Goal: Check status: Check status

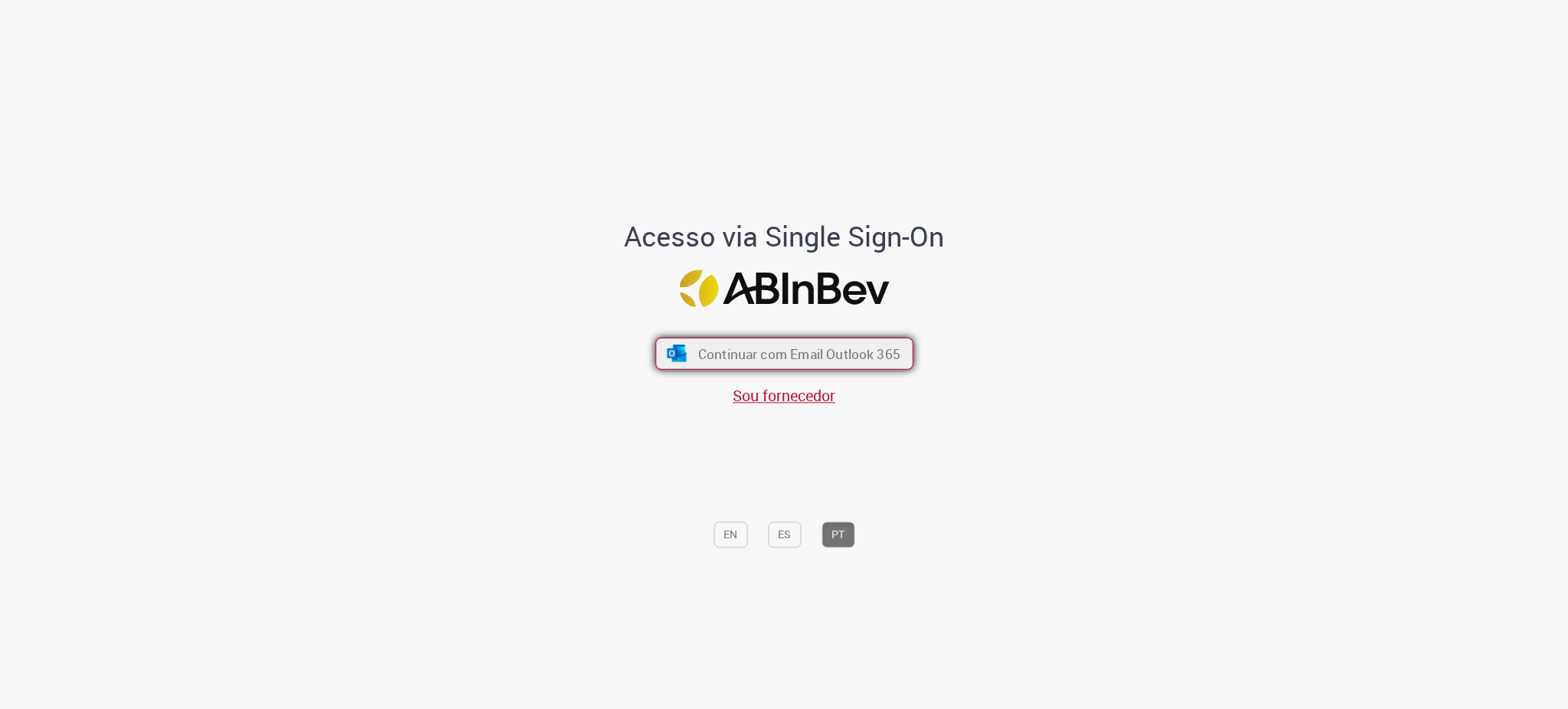
drag, startPoint x: 761, startPoint y: 352, endPoint x: 750, endPoint y: 347, distance: 12.1
click at [760, 352] on span "Continuar com Email Outlook 365" at bounding box center [798, 353] width 202 height 18
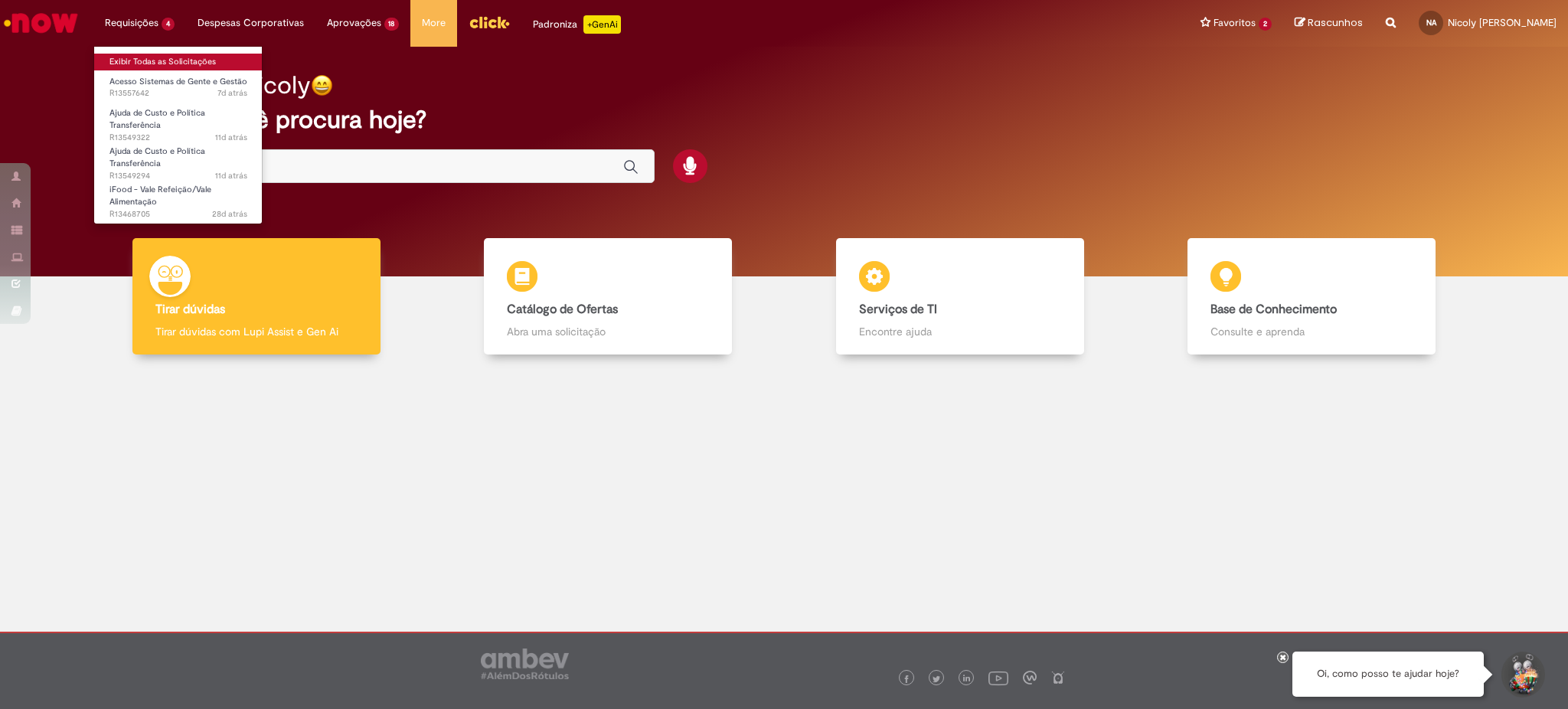
click at [167, 55] on link "Exibir Todas as Solicitações" at bounding box center [178, 62] width 168 height 17
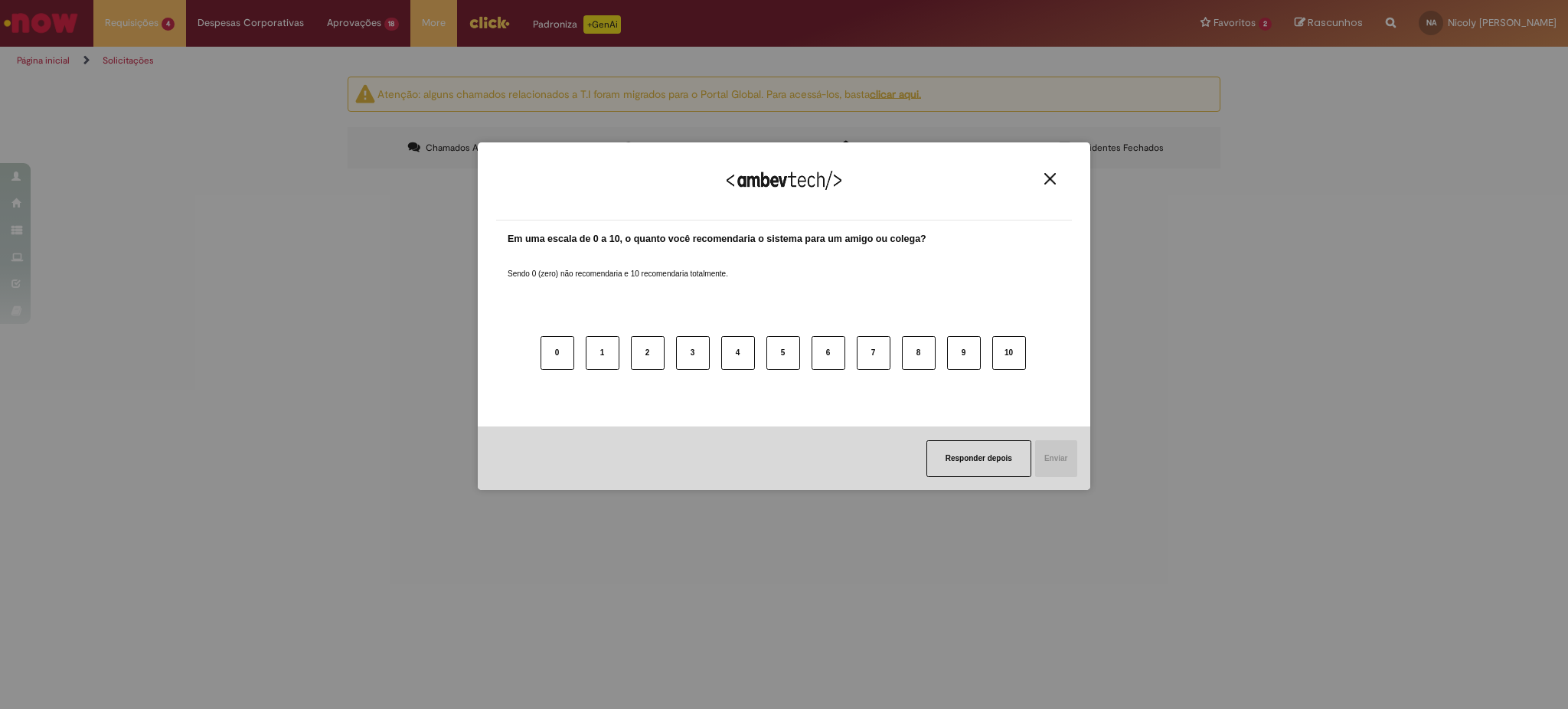
click at [1061, 175] on div "Agradecemos seu feedback!" at bounding box center [784, 190] width 576 height 60
click at [1054, 180] on img "Close" at bounding box center [1050, 179] width 12 height 12
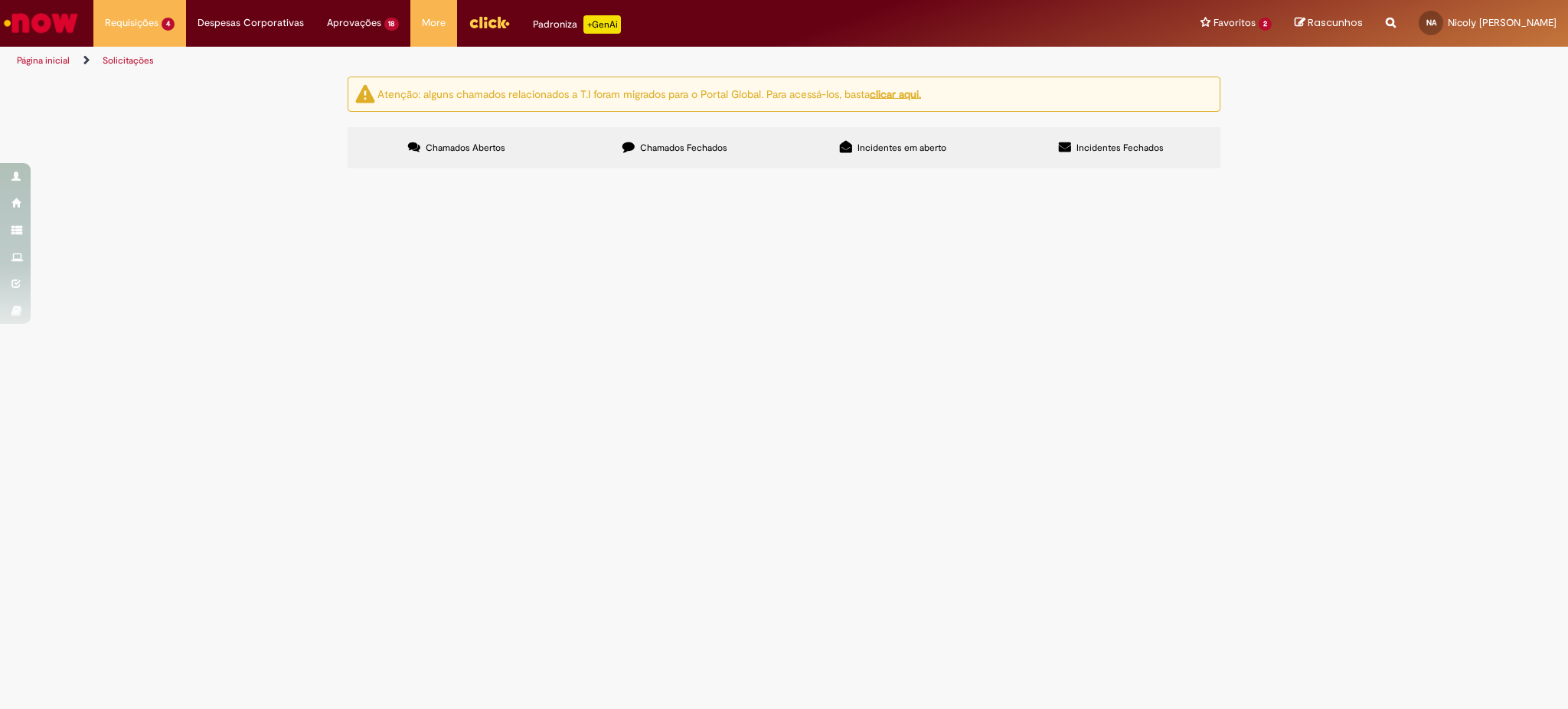
click at [664, 135] on label "Chamados Fechados" at bounding box center [675, 148] width 218 height 41
click at [0, 0] on span "Olá! tudo bem? O rapha um dos nossos diretores está sem visualização no FPW, el…" at bounding box center [0, 0] width 0 height 0
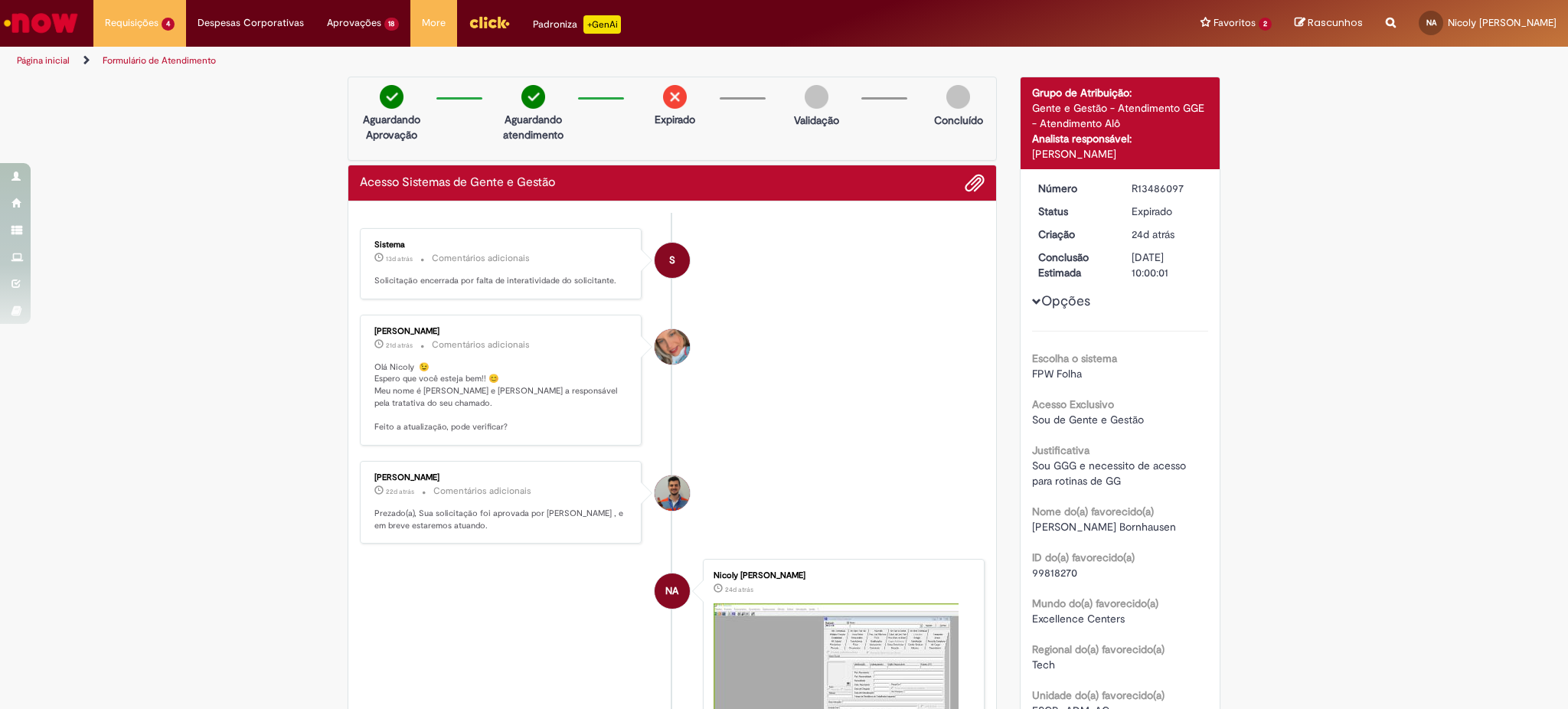
drag, startPoint x: 462, startPoint y: 300, endPoint x: 596, endPoint y: 317, distance: 135.1
click at [597, 317] on div "Jacqueline Andrade Galani 21d atrás 21 dias atrás Comentários adicionais Olá Ni…" at bounding box center [501, 380] width 282 height 131
click at [540, 360] on div "Jacqueline Andrade Galani 21d atrás 21 dias atrás Comentários adicionais Olá Ni…" at bounding box center [501, 380] width 273 height 122
drag, startPoint x: 373, startPoint y: 425, endPoint x: 490, endPoint y: 424, distance: 117.0
click at [487, 422] on p "Olá Nicoly 😉 Espero que você esteja bem!! 😊 Meu nome é Jacqueline e serei a res…" at bounding box center [502, 397] width 255 height 72
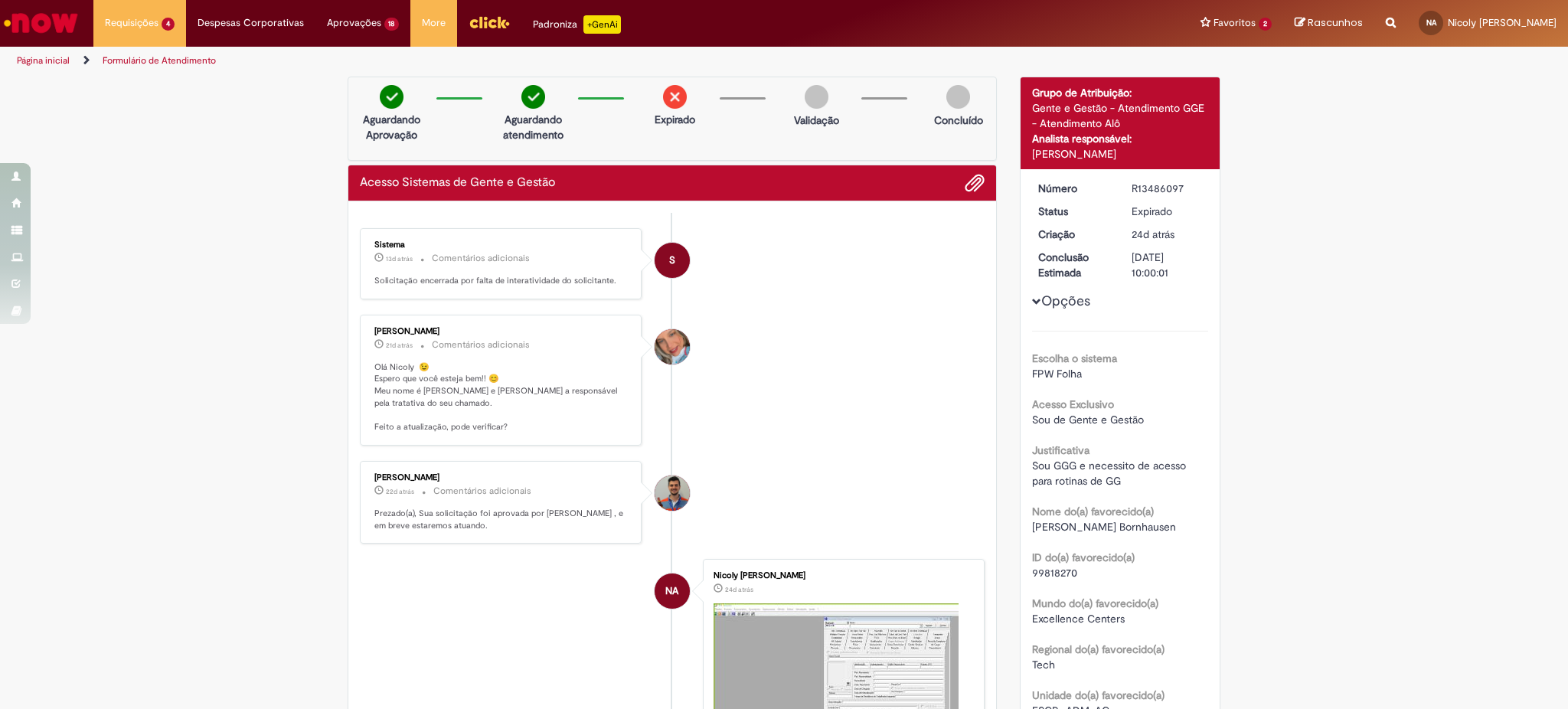
click at [504, 428] on p "Olá Nicoly 😉 Espero que você esteja bem!! 😊 Meu nome é Jacqueline e serei a res…" at bounding box center [502, 397] width 255 height 72
